Goal: Task Accomplishment & Management: Complete application form

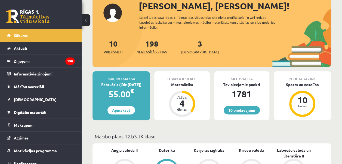
scroll to position [54, 0]
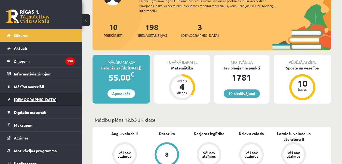
click at [17, 99] on span "[DEMOGRAPHIC_DATA]" at bounding box center [35, 99] width 43 height 5
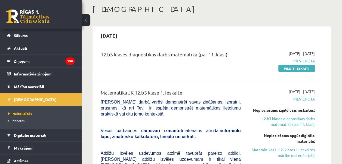
scroll to position [54, 0]
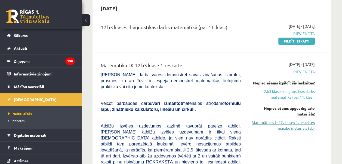
click at [294, 122] on link "Matemātikas I - 12. klases 1. ieskaites mācību materiāls (ab)" at bounding box center [282, 125] width 66 height 11
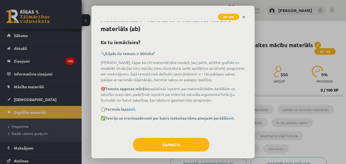
scroll to position [13, 0]
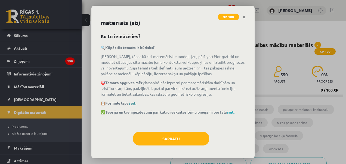
click at [134, 103] on link "šeit." at bounding box center [133, 102] width 8 height 5
click at [234, 111] on link "šeit." at bounding box center [231, 111] width 8 height 5
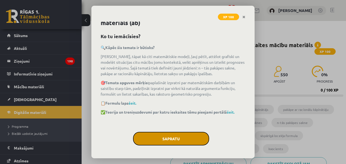
click at [183, 139] on button "Sapratu" at bounding box center [171, 139] width 76 height 14
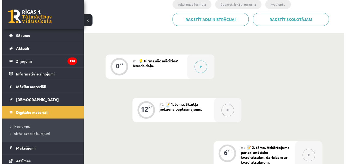
scroll to position [136, 0]
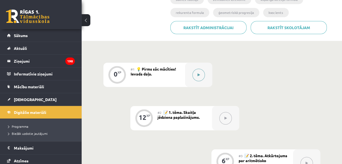
click at [193, 78] on div at bounding box center [198, 75] width 27 height 24
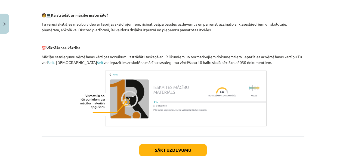
scroll to position [274, 0]
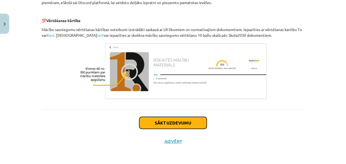
click at [175, 126] on button "Sākt uzdevumu" at bounding box center [173, 123] width 68 height 12
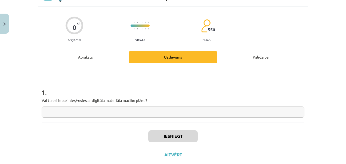
scroll to position [14, 0]
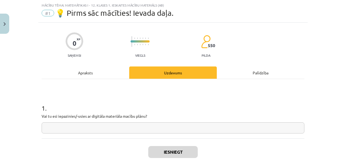
drag, startPoint x: 179, startPoint y: 127, endPoint x: 177, endPoint y: 124, distance: 3.8
click at [178, 127] on input "text" at bounding box center [173, 127] width 263 height 11
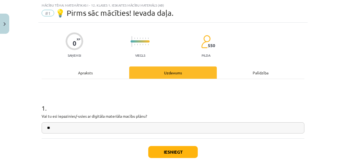
type input "**"
click at [166, 152] on button "Iesniegt" at bounding box center [173, 152] width 50 height 12
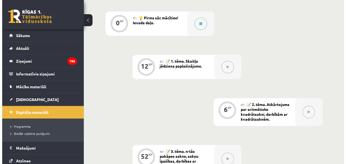
scroll to position [191, 0]
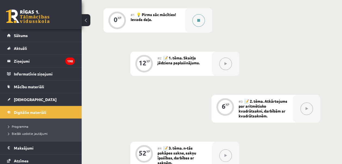
click at [197, 19] on button at bounding box center [198, 20] width 13 height 13
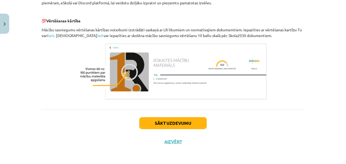
scroll to position [274, 0]
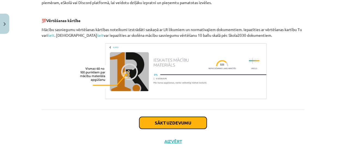
click at [163, 120] on button "Sākt uzdevumu" at bounding box center [173, 123] width 68 height 12
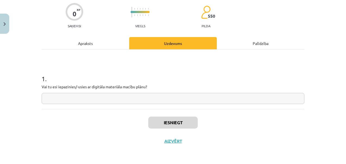
scroll to position [14, 0]
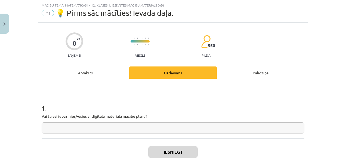
click at [130, 128] on input "text" at bounding box center [173, 127] width 263 height 11
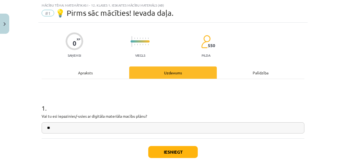
type input "**"
click at [159, 149] on button "Iesniegt" at bounding box center [173, 152] width 50 height 12
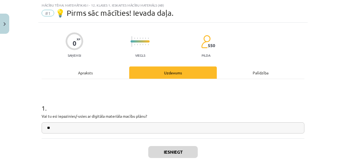
scroll to position [191, 0]
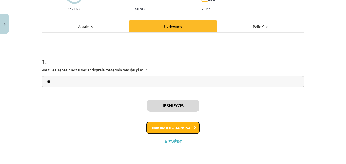
click at [165, 125] on button "Nākamā nodarbība" at bounding box center [172, 127] width 53 height 13
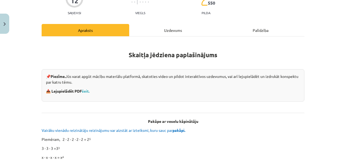
scroll to position [68, 0]
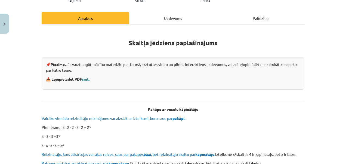
click at [83, 80] on link "šeit." at bounding box center [86, 78] width 8 height 5
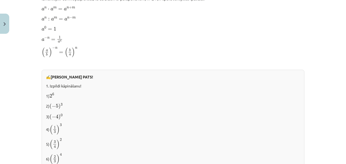
scroll to position [422, 0]
